Goal: Task Accomplishment & Management: Use online tool/utility

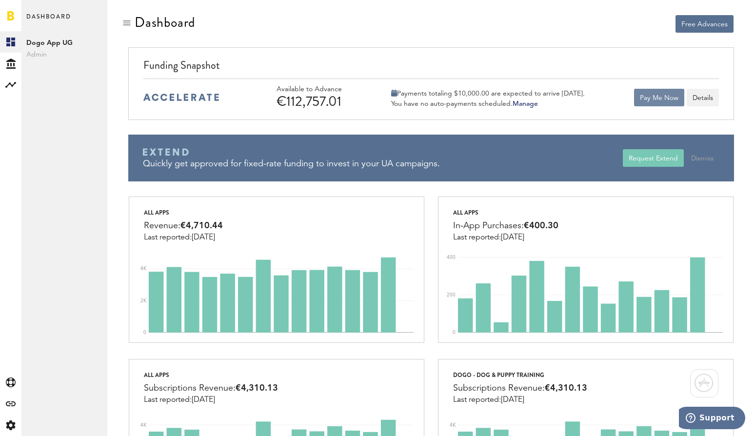
click at [663, 100] on button "Pay Me Now" at bounding box center [659, 98] width 50 height 18
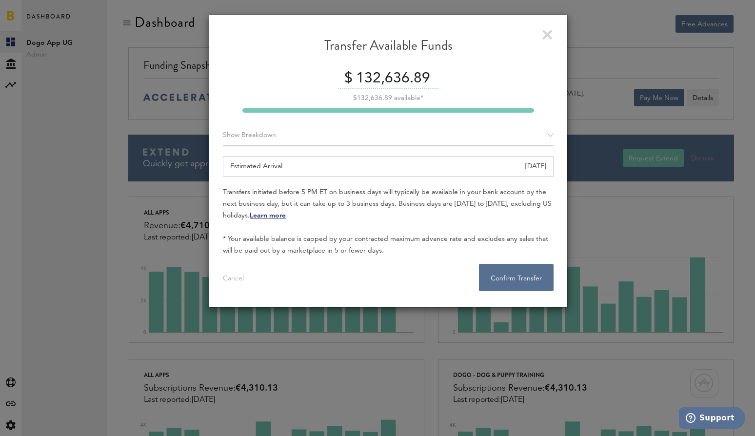
click at [408, 68] on div "Transfer Available Funds $ 132,636.89 $132,636.89 available* Show Breakdown App…" at bounding box center [388, 164] width 331 height 254
click at [399, 76] on input "132,636.89" at bounding box center [396, 79] width 85 height 20
click at [379, 79] on input "132,636.89" at bounding box center [396, 79] width 85 height 20
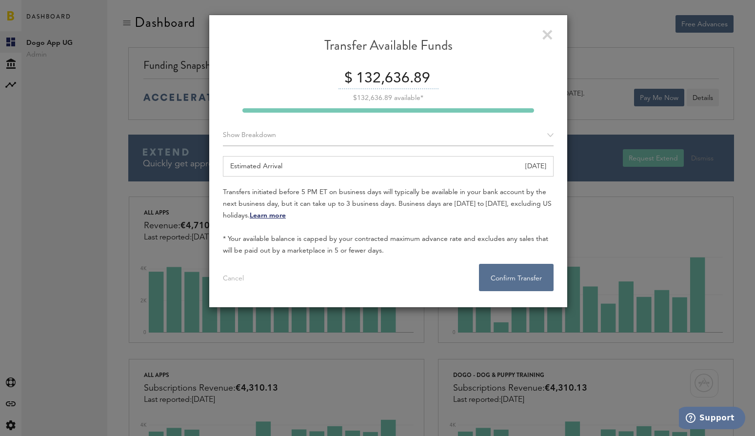
click at [379, 79] on input "132,636.89" at bounding box center [396, 79] width 85 height 20
click at [379, 81] on input "132,636.89" at bounding box center [396, 79] width 85 height 20
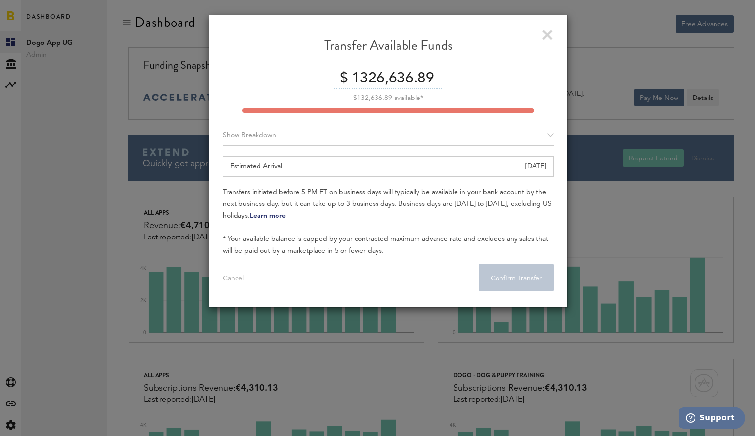
click at [360, 79] on input "1326,636.89" at bounding box center [395, 79] width 93 height 20
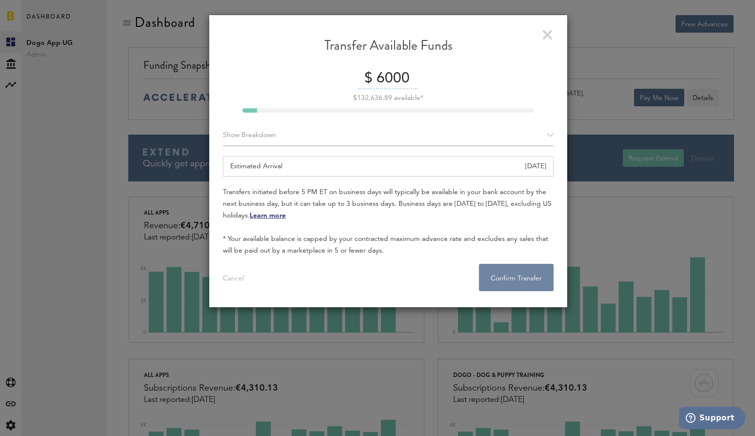
type input "6000"
click at [521, 284] on button "Confirm Transfer . . ." at bounding box center [516, 277] width 75 height 27
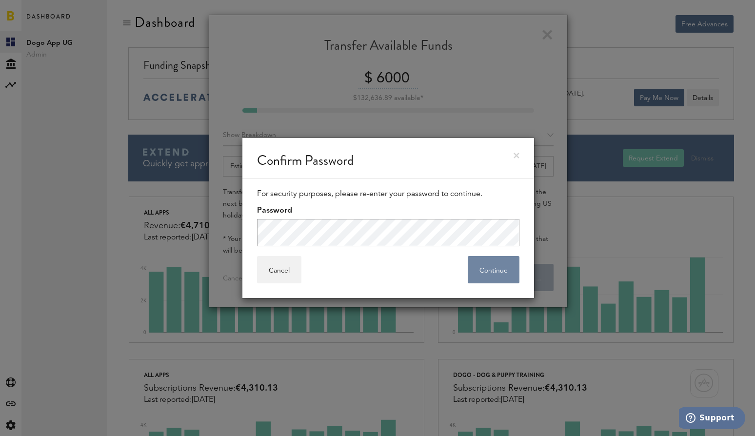
click at [503, 264] on button "Continue" at bounding box center [494, 269] width 52 height 27
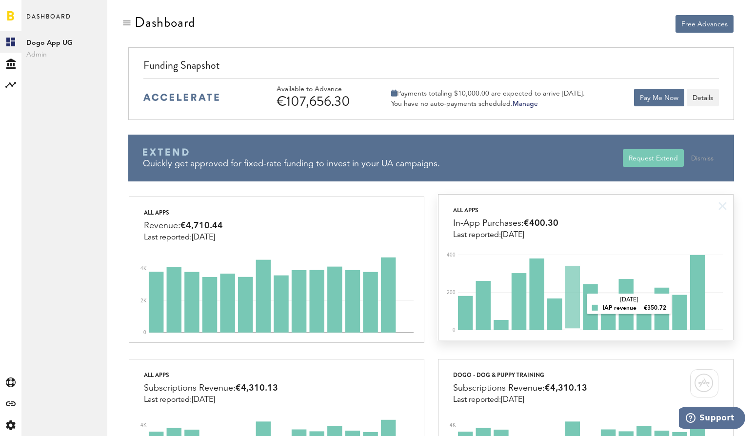
scroll to position [58, 0]
